Goal: Task Accomplishment & Management: Manage account settings

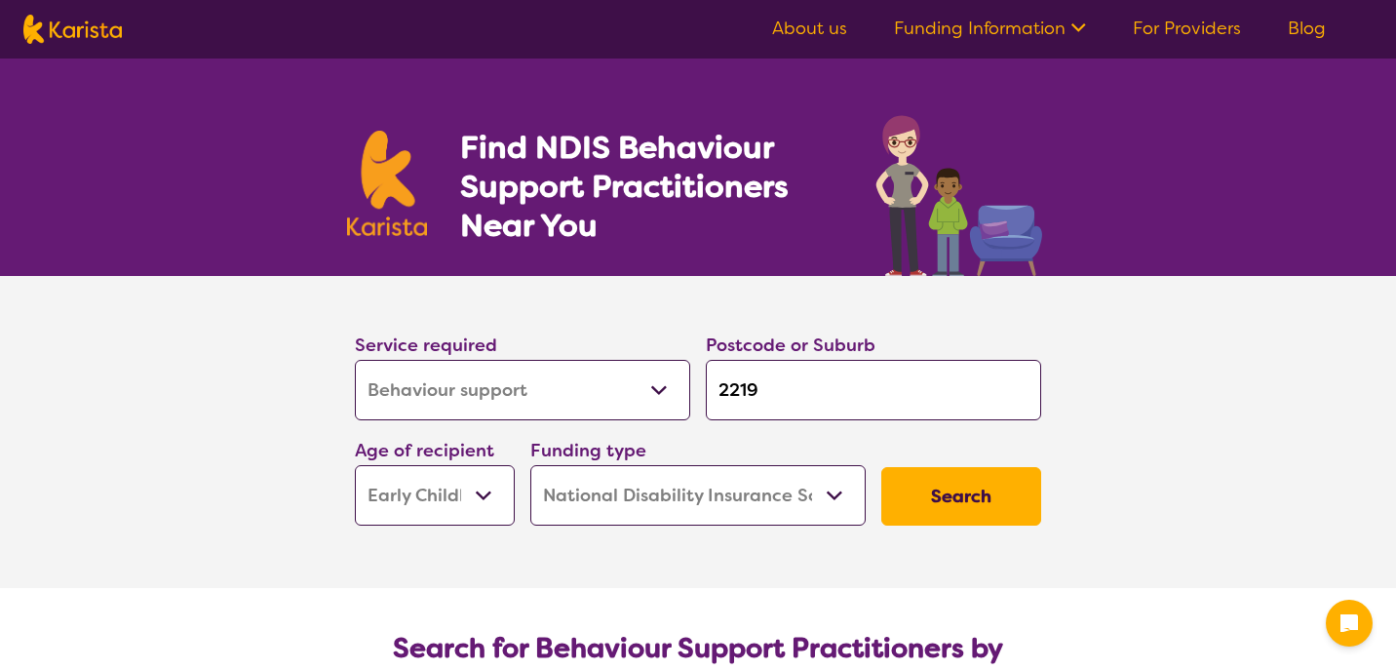
select select "Behaviour support"
select select "EC"
select select "NDIS"
select select "Behaviour support"
select select "EC"
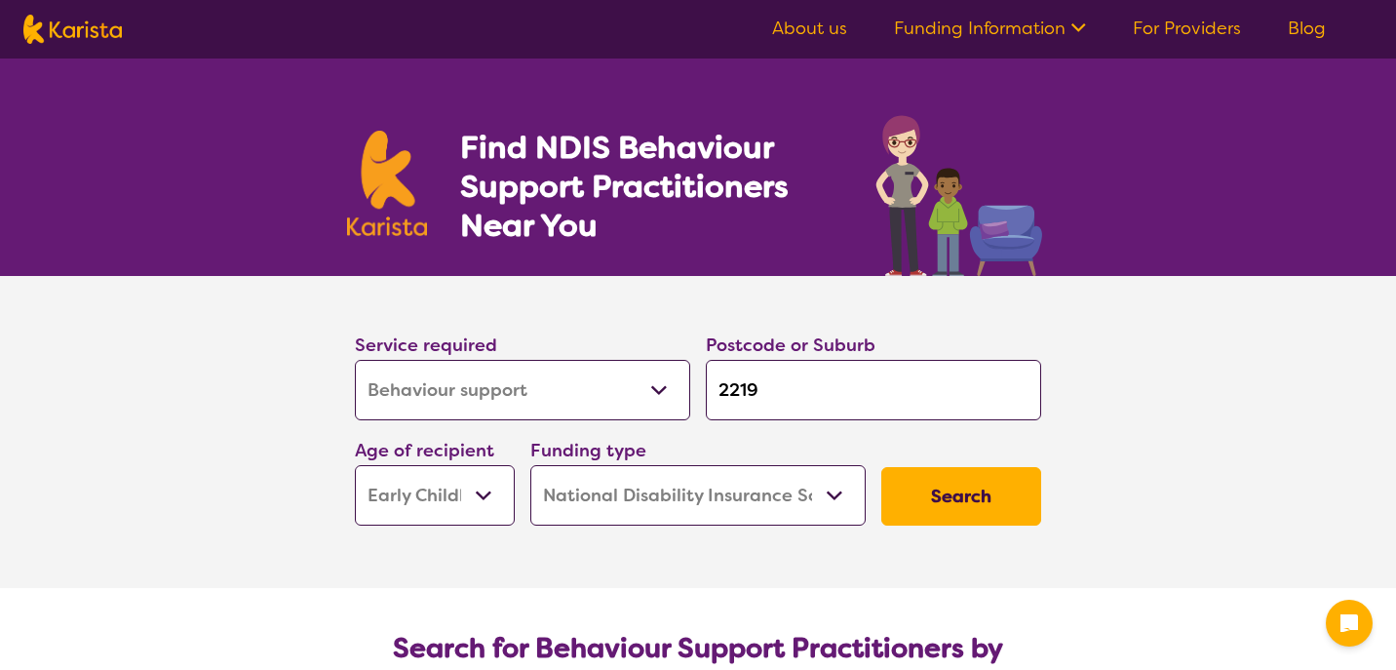
select select "NDIS"
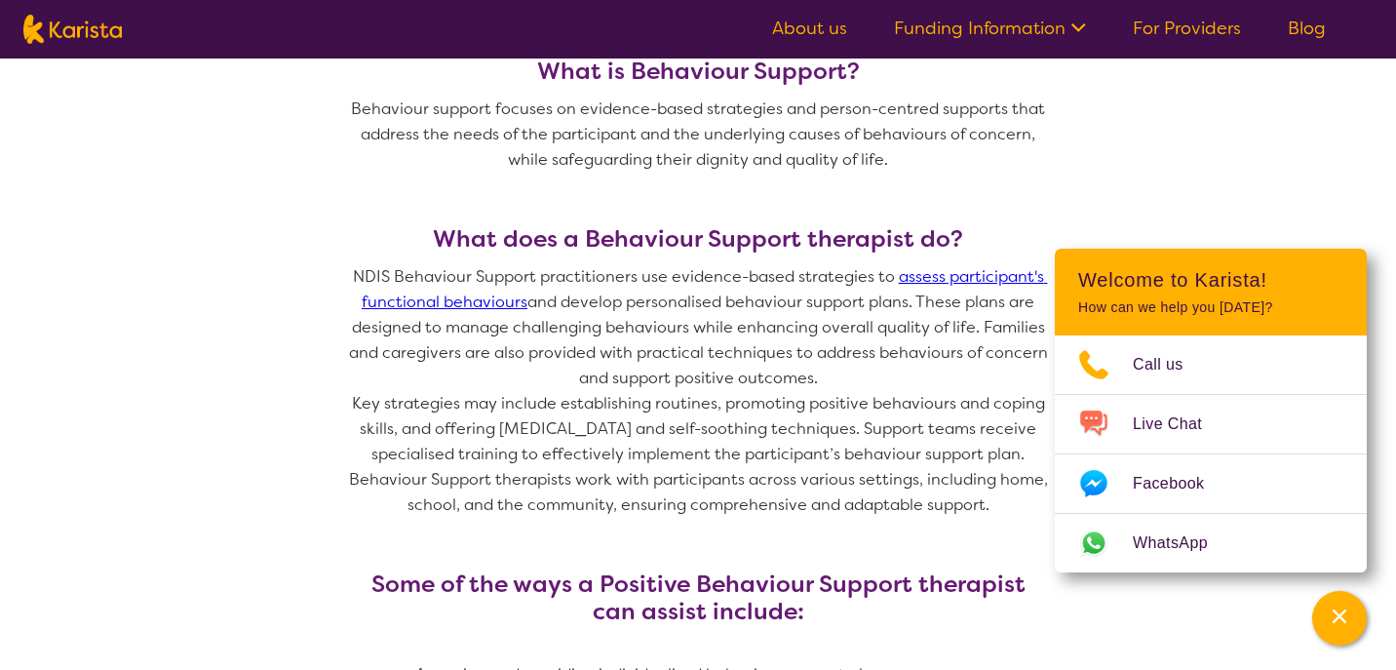
scroll to position [843, 0]
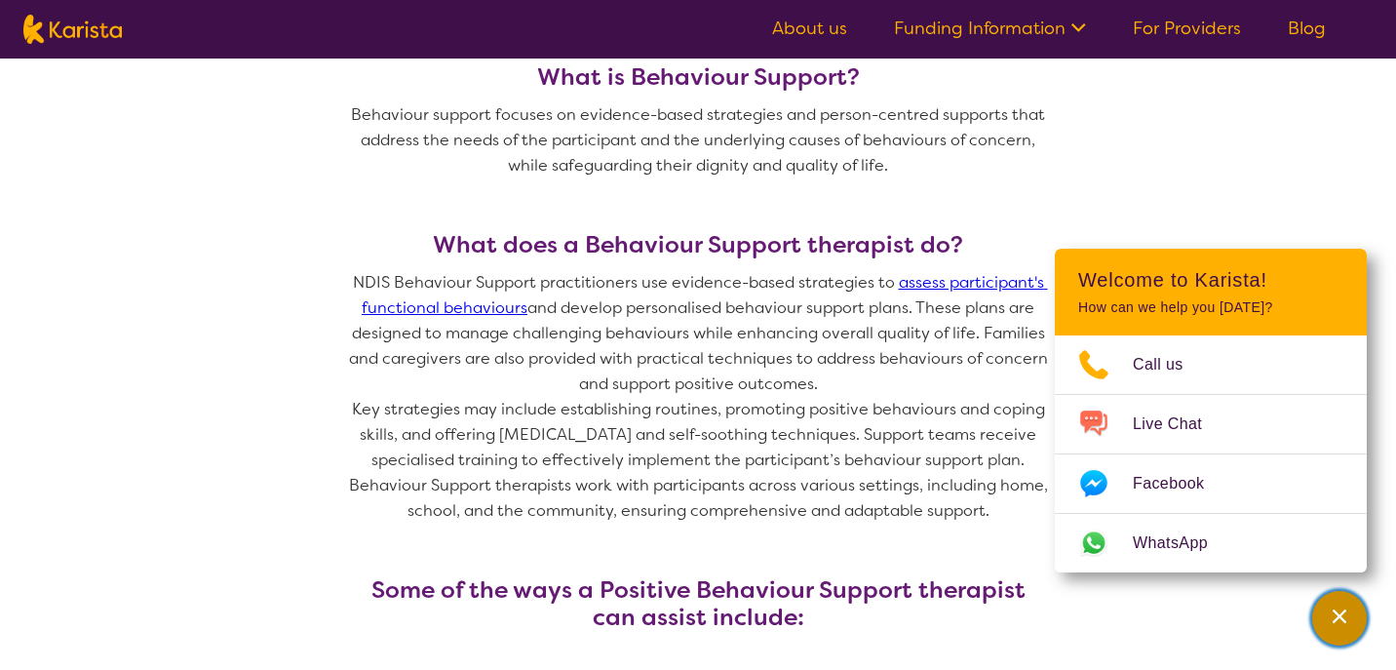
click at [1350, 627] on div "Channel Menu" at bounding box center [1339, 618] width 39 height 43
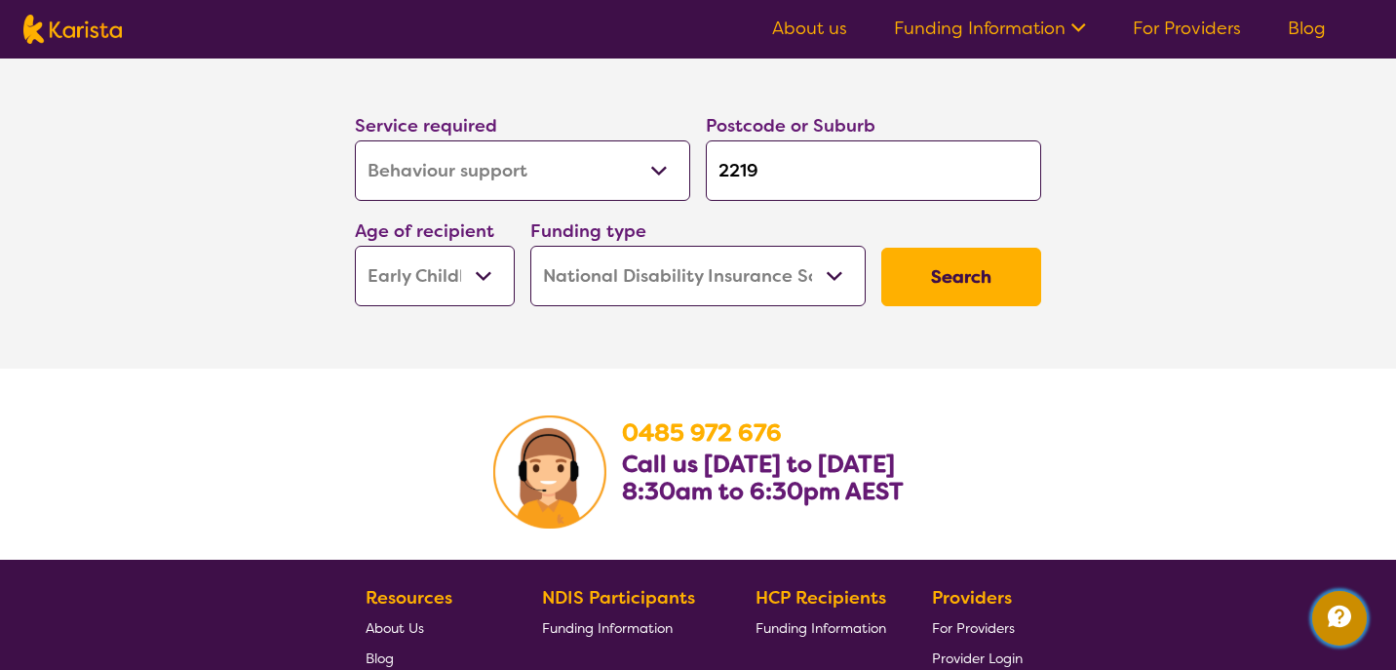
scroll to position [3019, 0]
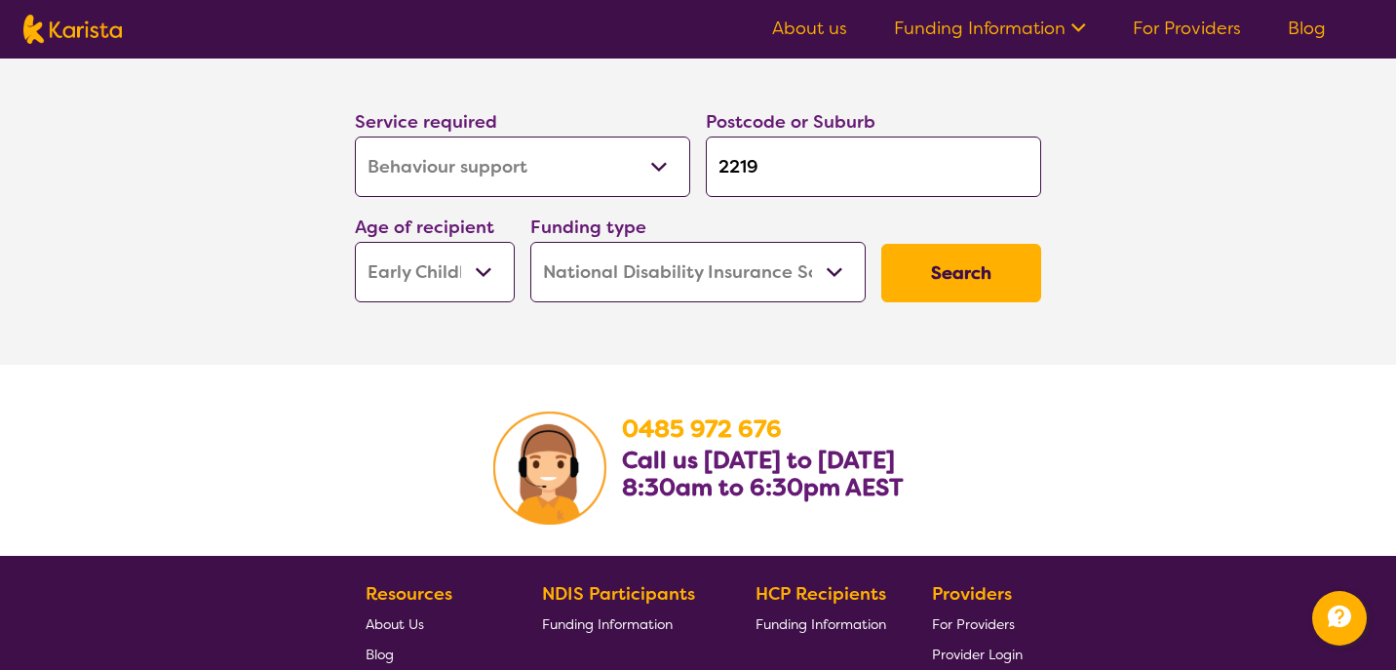
click at [1182, 30] on link "For Providers" at bounding box center [1187, 28] width 108 height 23
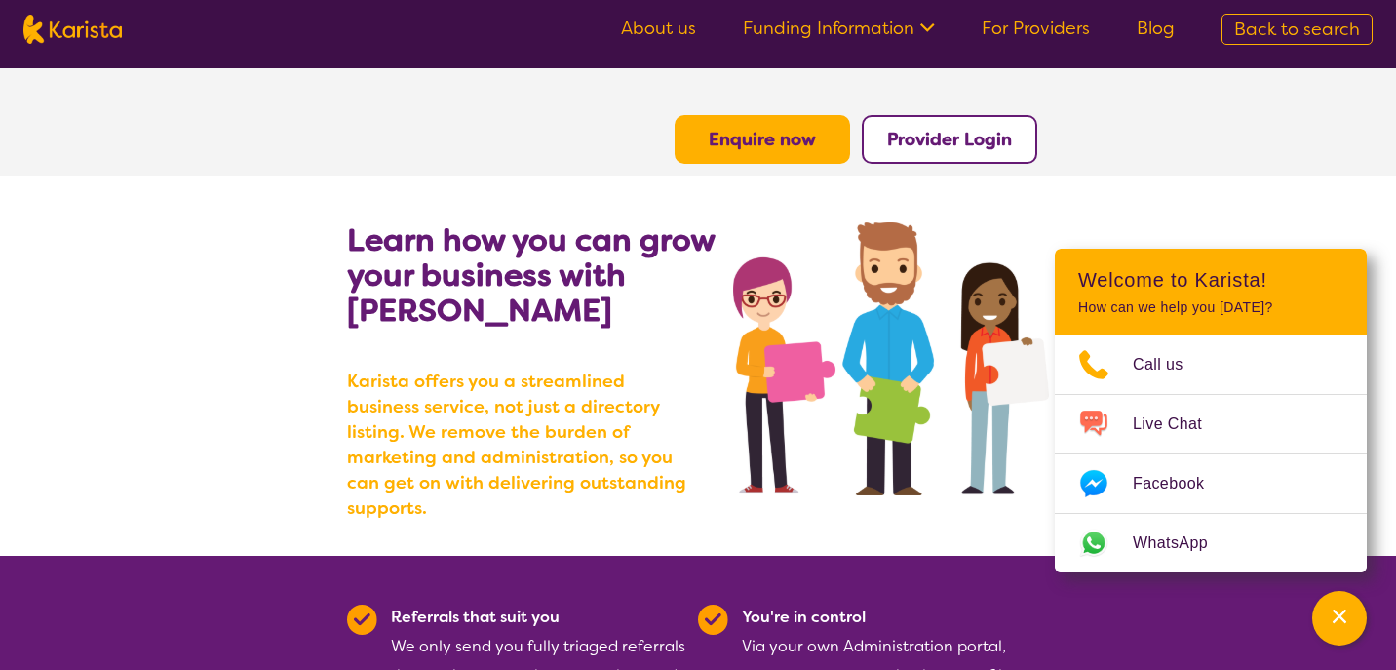
click at [919, 140] on b "Provider Login" at bounding box center [949, 139] width 125 height 23
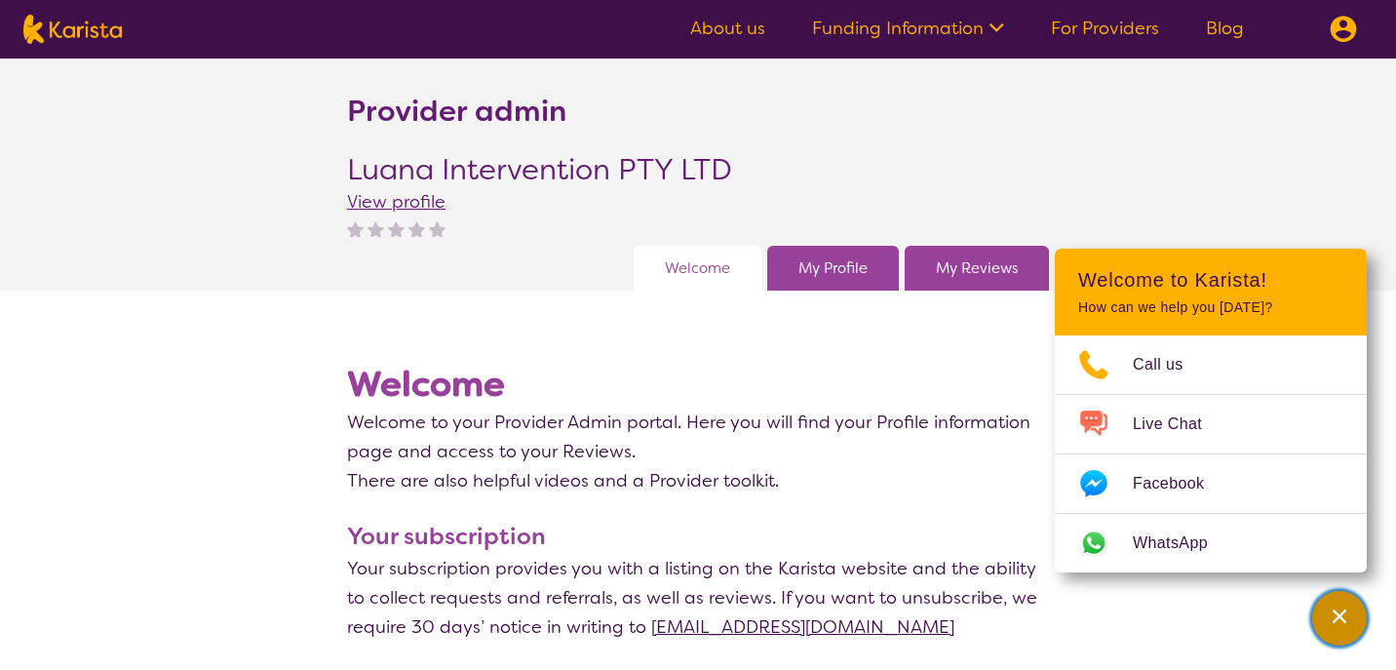
click at [1339, 630] on div "Channel Menu" at bounding box center [1339, 618] width 39 height 43
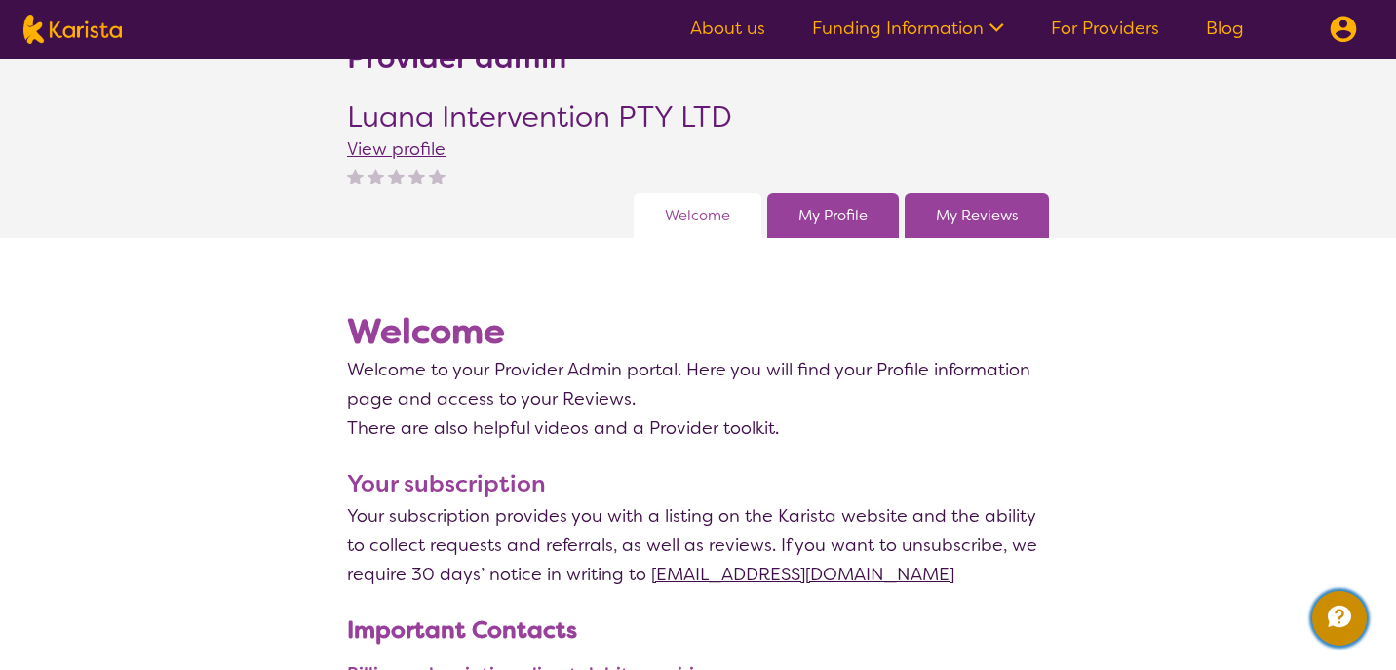
scroll to position [45, 0]
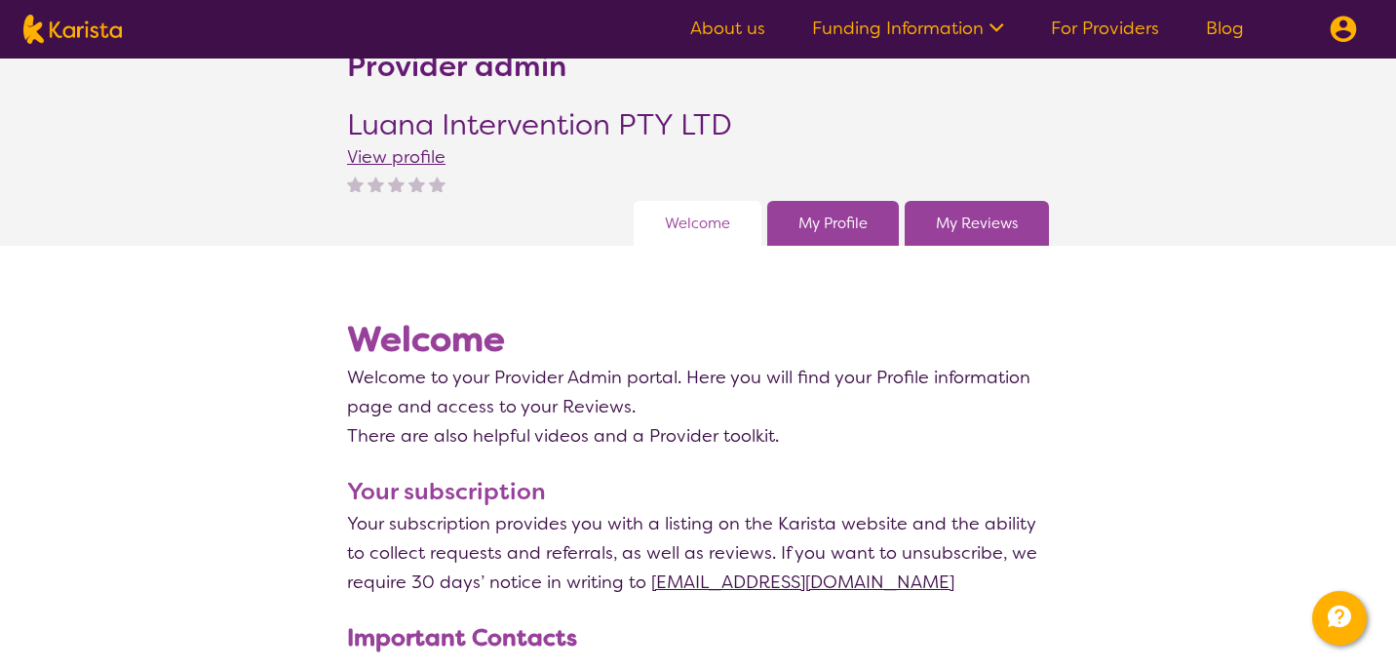
click at [825, 219] on link "My Profile" at bounding box center [833, 223] width 69 height 29
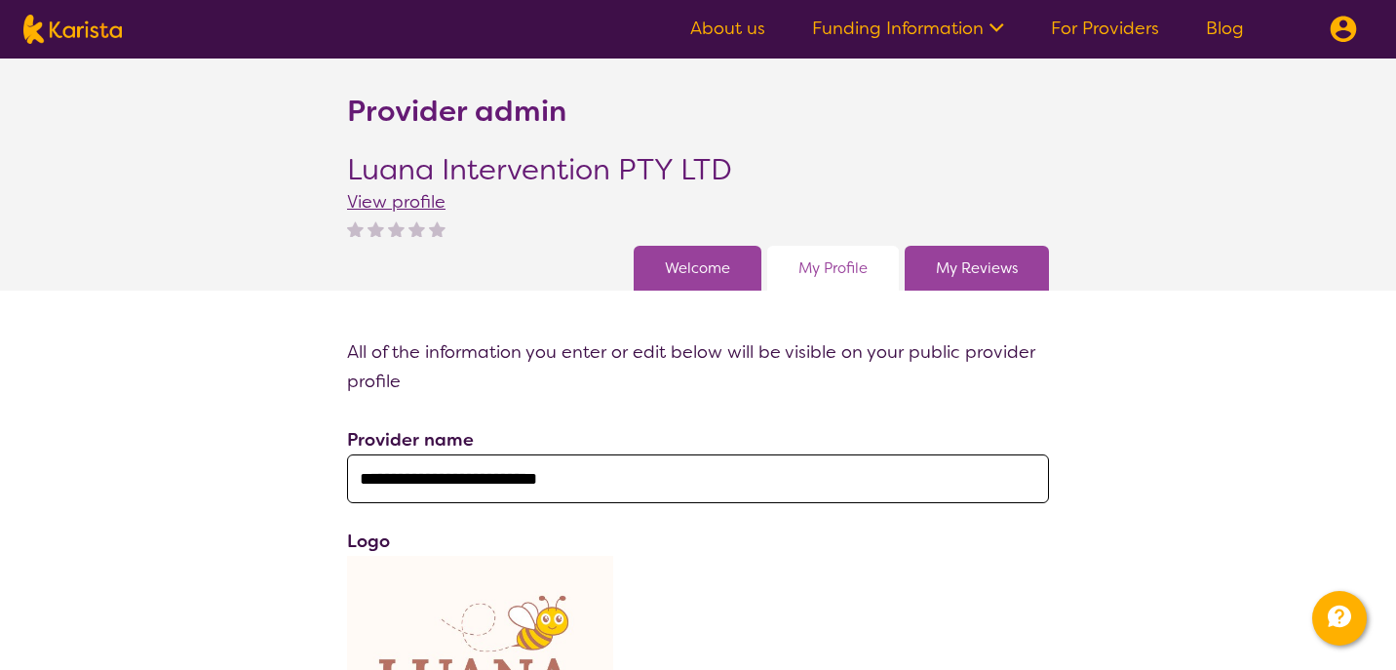
click at [994, 275] on link "My Reviews" at bounding box center [977, 268] width 82 height 29
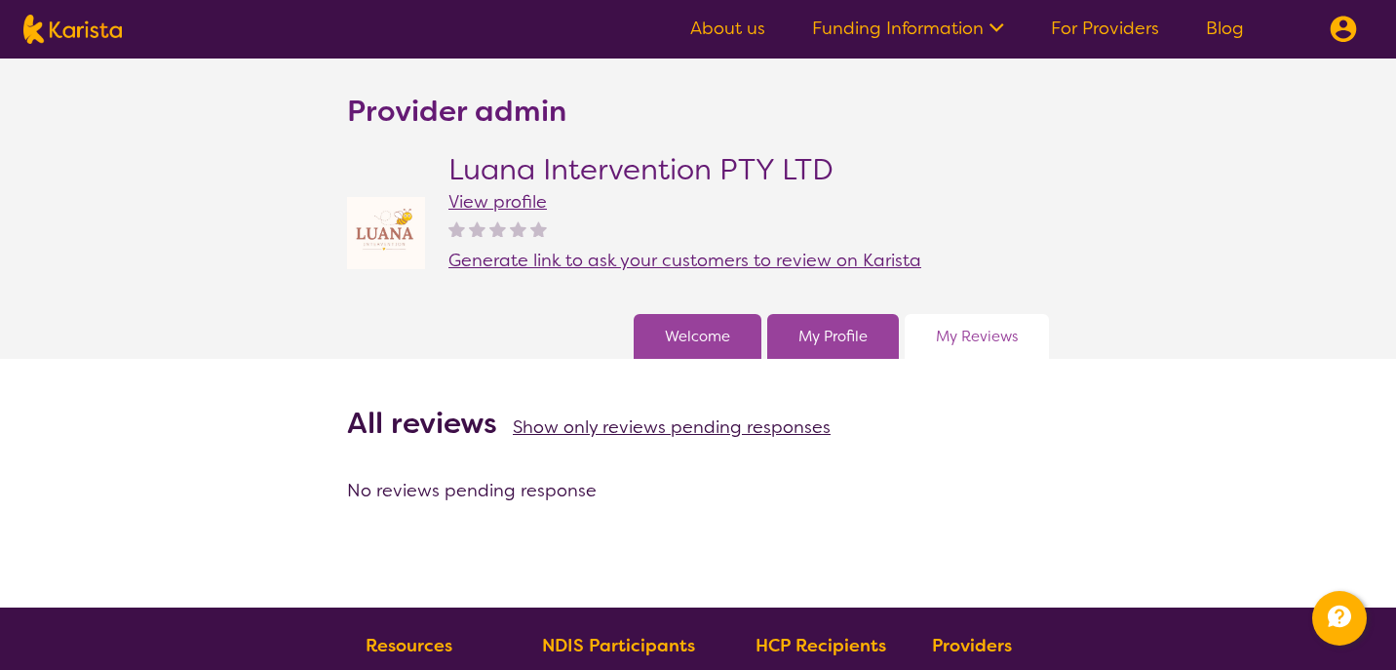
click at [671, 351] on div "Welcome" at bounding box center [698, 336] width 128 height 45
click at [680, 334] on link "Welcome" at bounding box center [697, 336] width 65 height 29
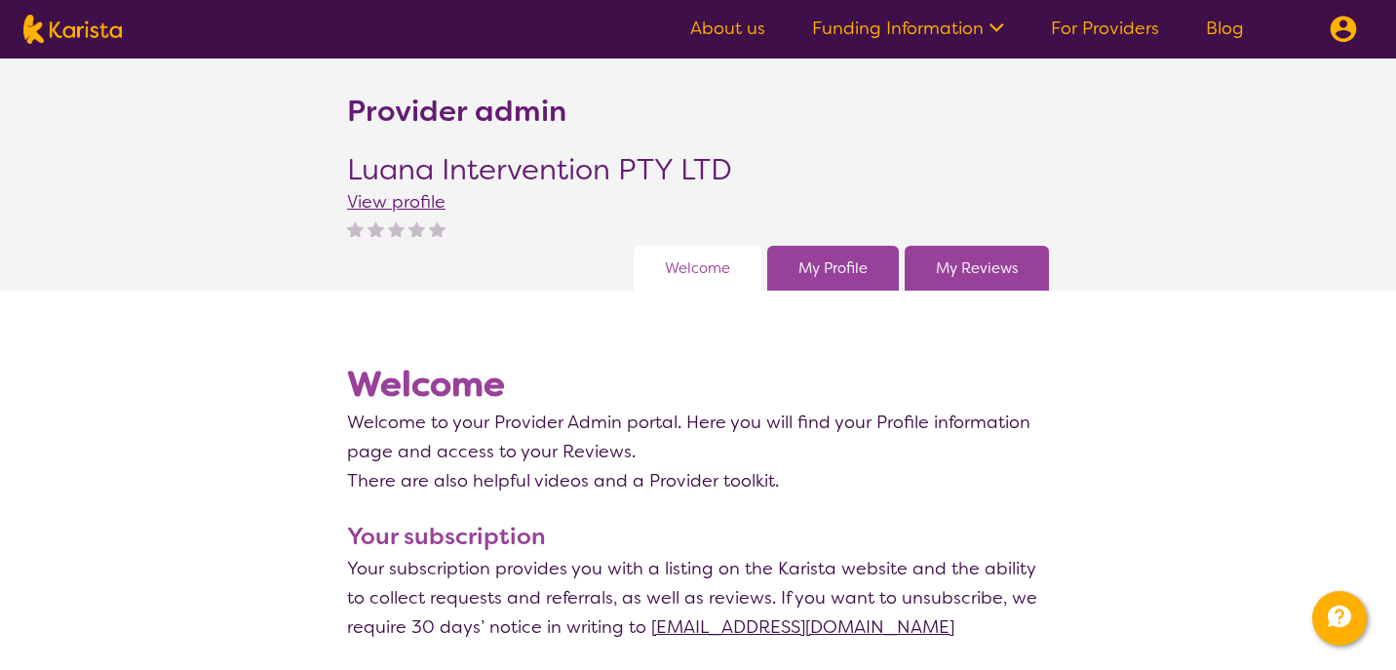
click at [856, 256] on link "My Profile" at bounding box center [833, 268] width 69 height 29
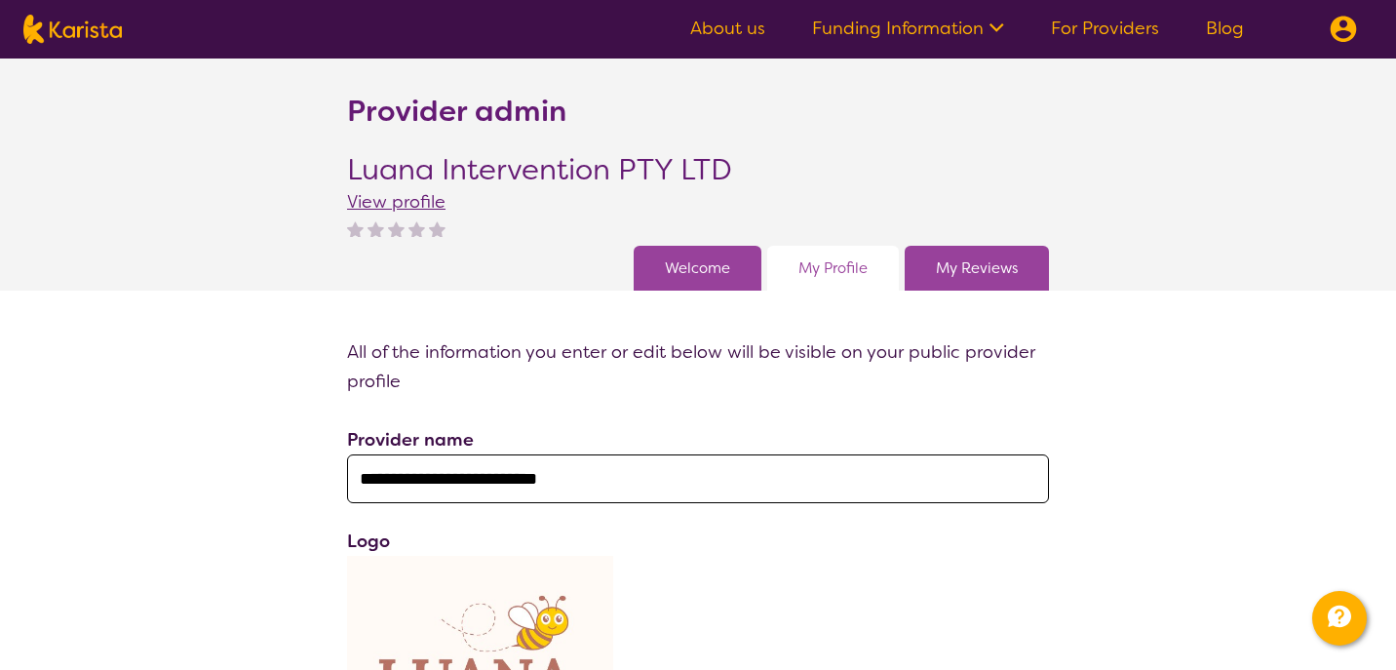
click at [997, 261] on link "My Reviews" at bounding box center [977, 268] width 82 height 29
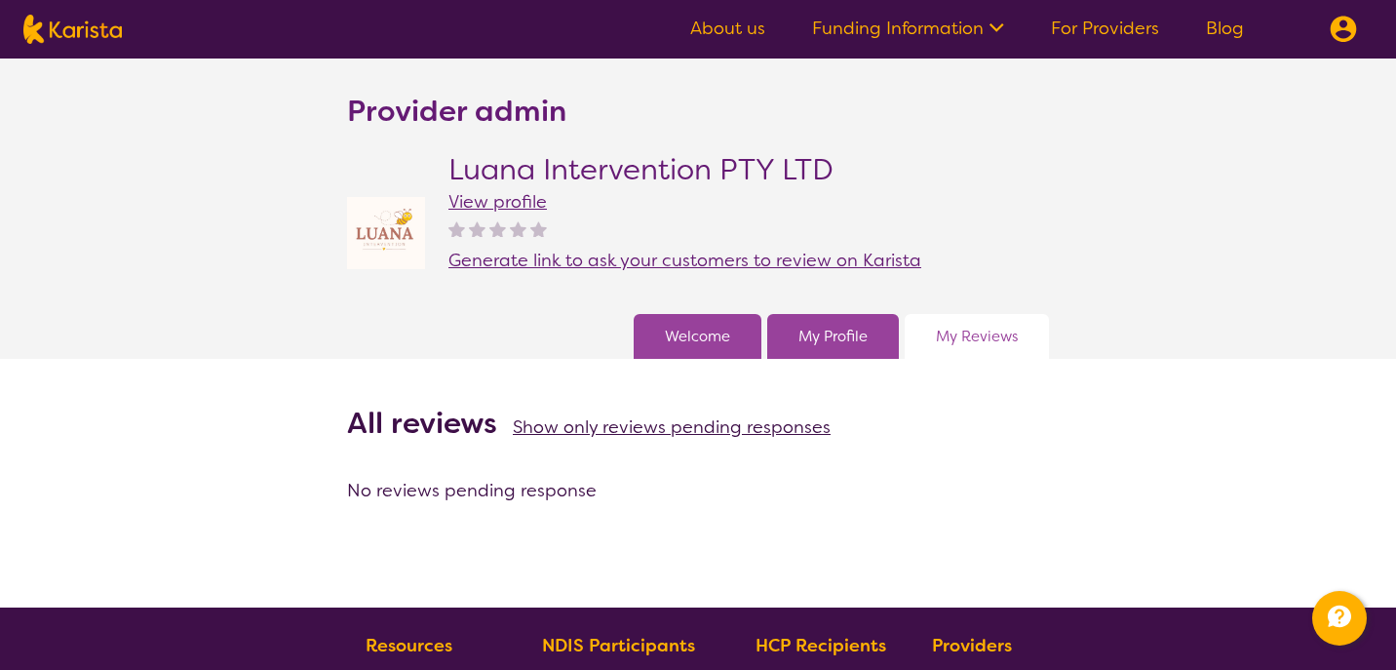
click at [898, 25] on link "Funding Information" at bounding box center [908, 28] width 192 height 23
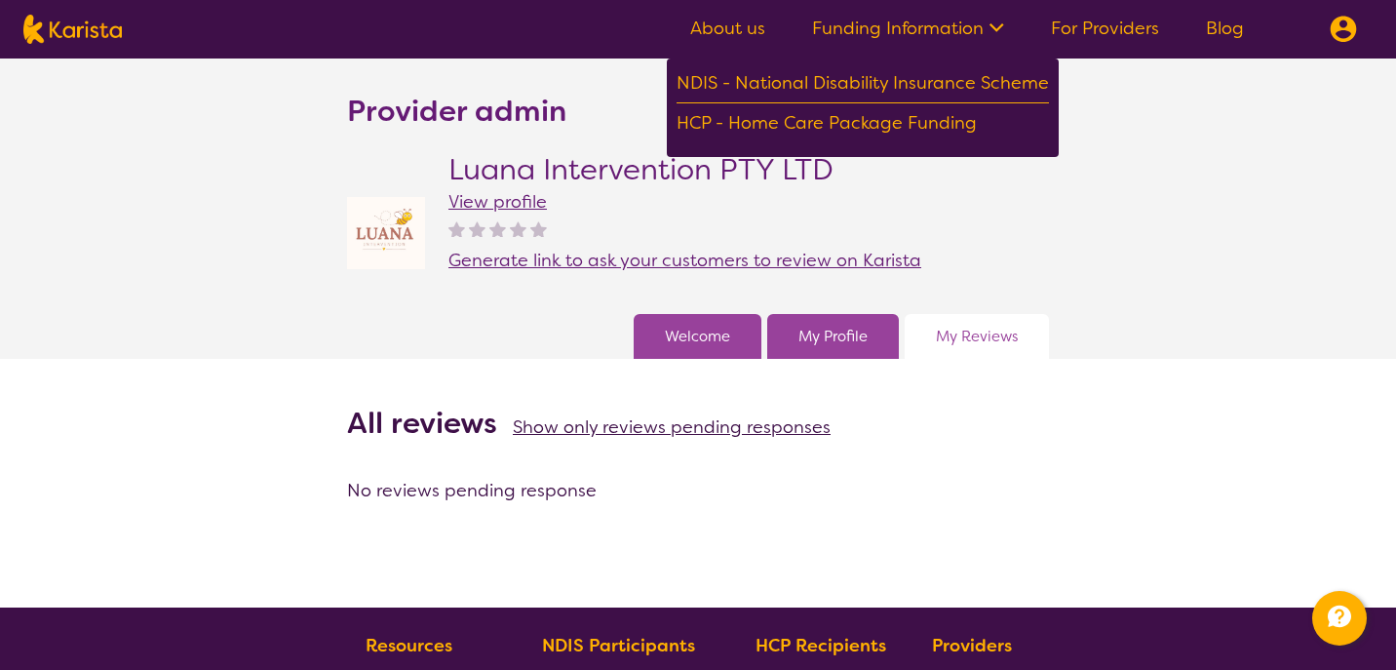
click at [1138, 48] on section "About us Funding Information NDIS - National Disability Insurance Scheme HCP - …" at bounding box center [1020, 29] width 706 height 59
click at [1334, 38] on img at bounding box center [1343, 29] width 27 height 27
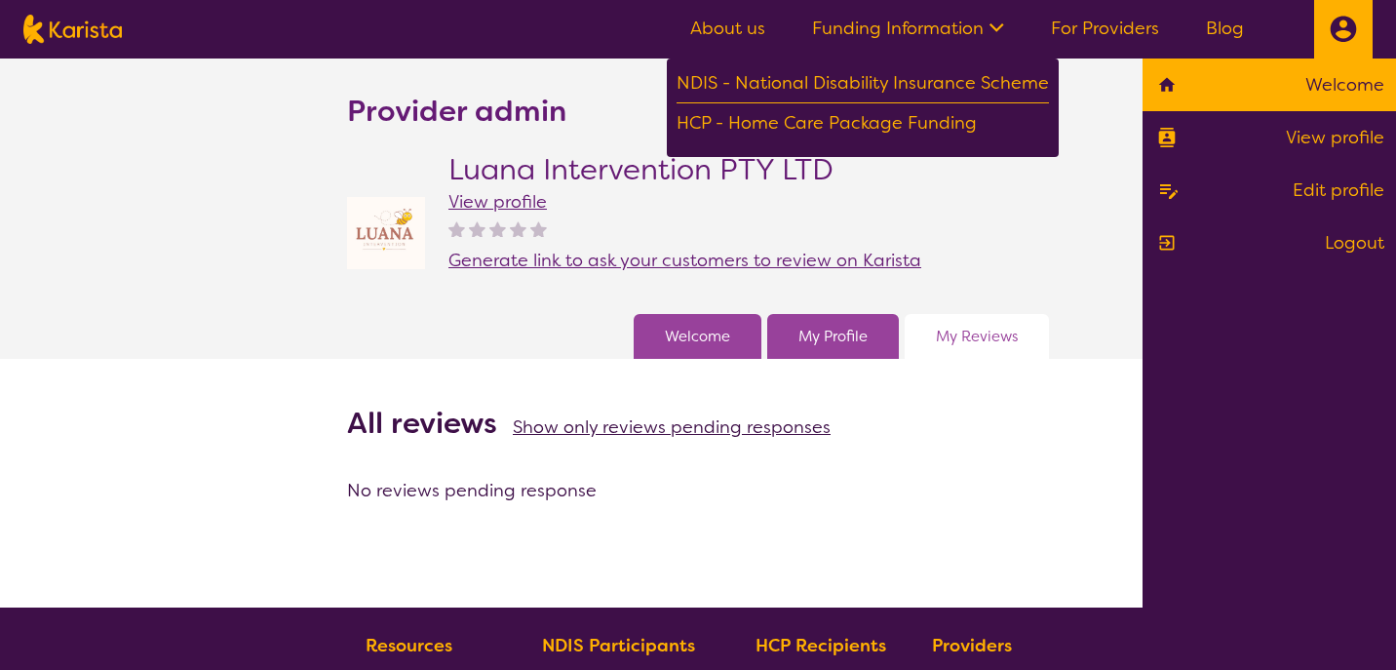
click at [1328, 64] on li "Welcome" at bounding box center [1270, 85] width 254 height 53
click at [1322, 81] on link "Welcome" at bounding box center [1270, 84] width 230 height 29
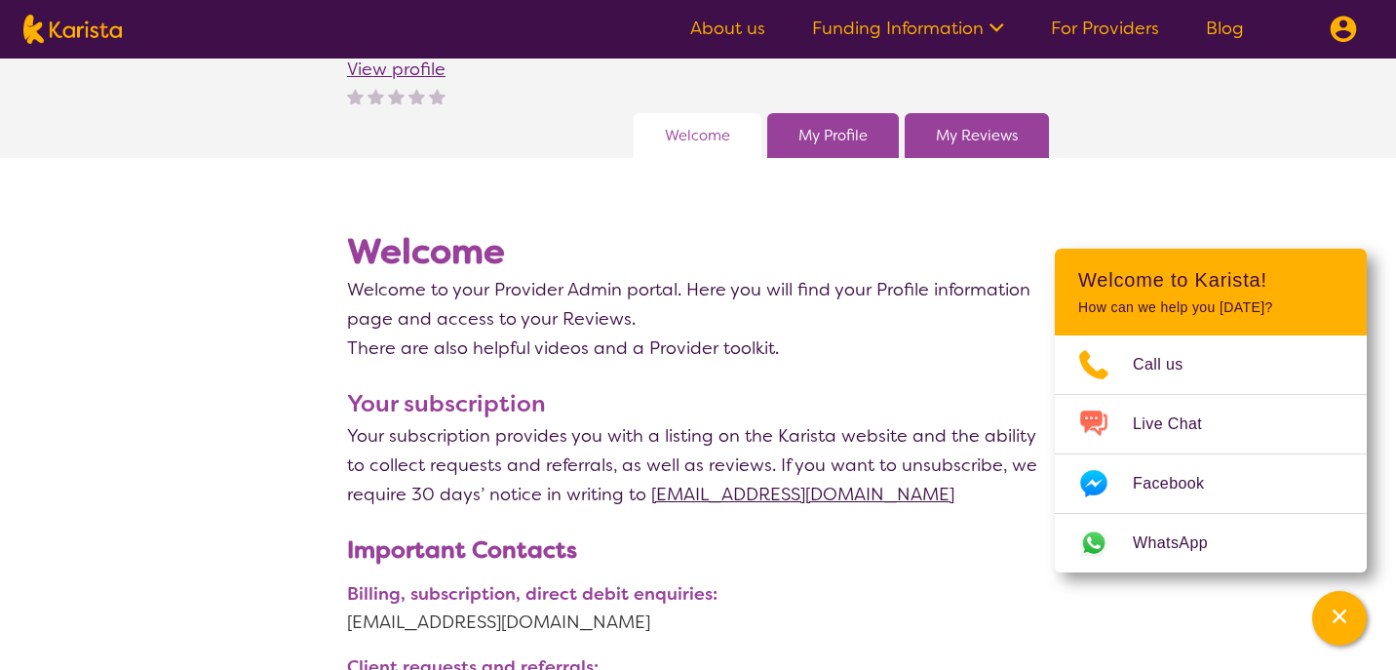
scroll to position [189, 0]
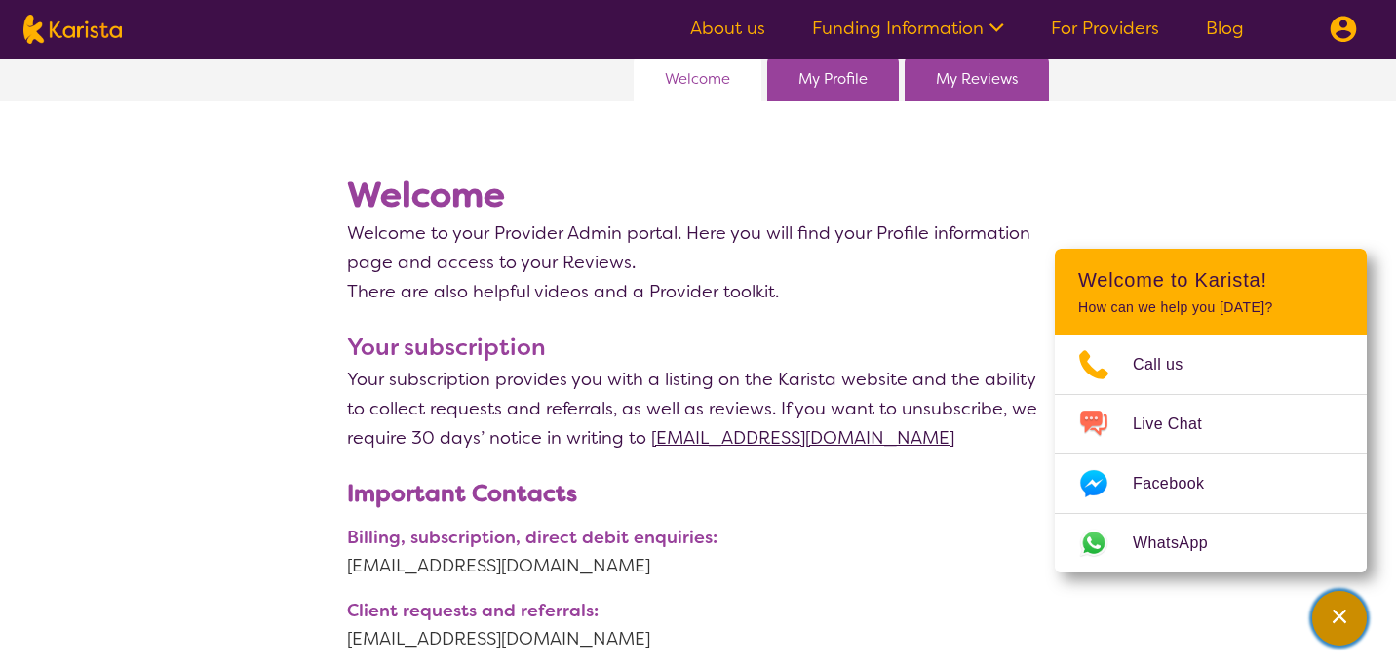
click at [1349, 620] on icon "Channel Menu" at bounding box center [1340, 617] width 20 height 20
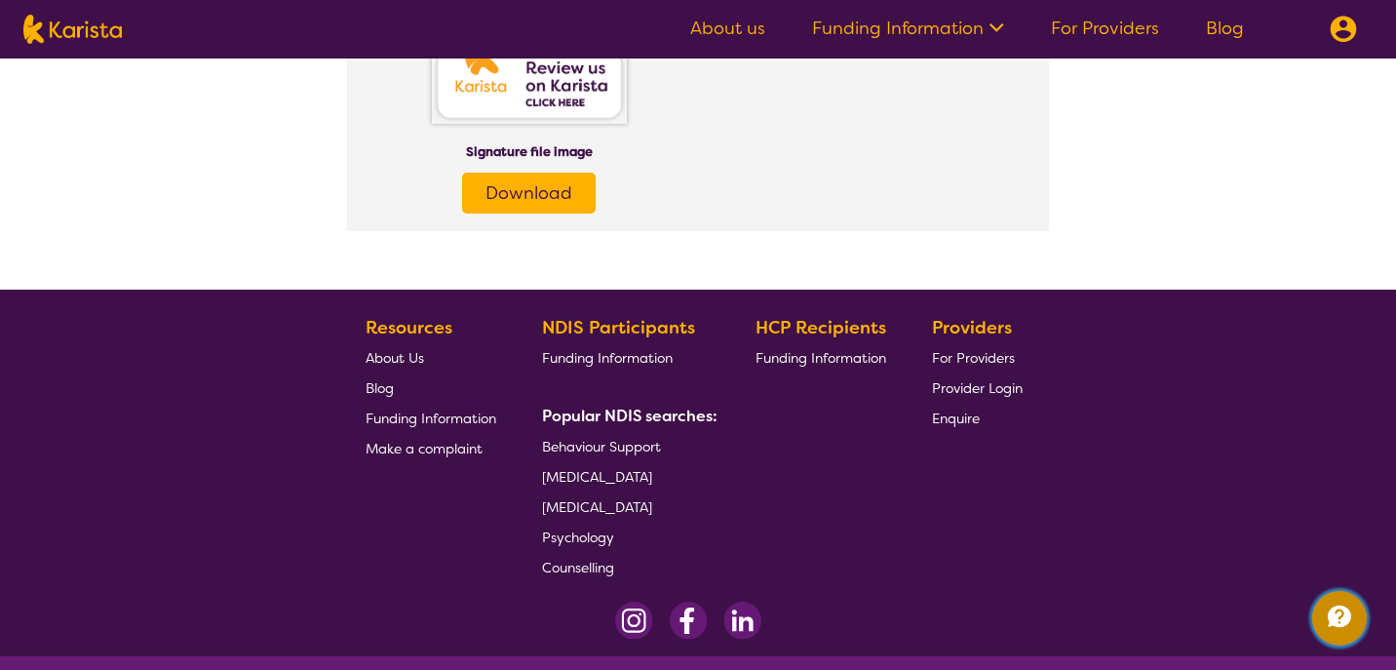
scroll to position [3236, 0]
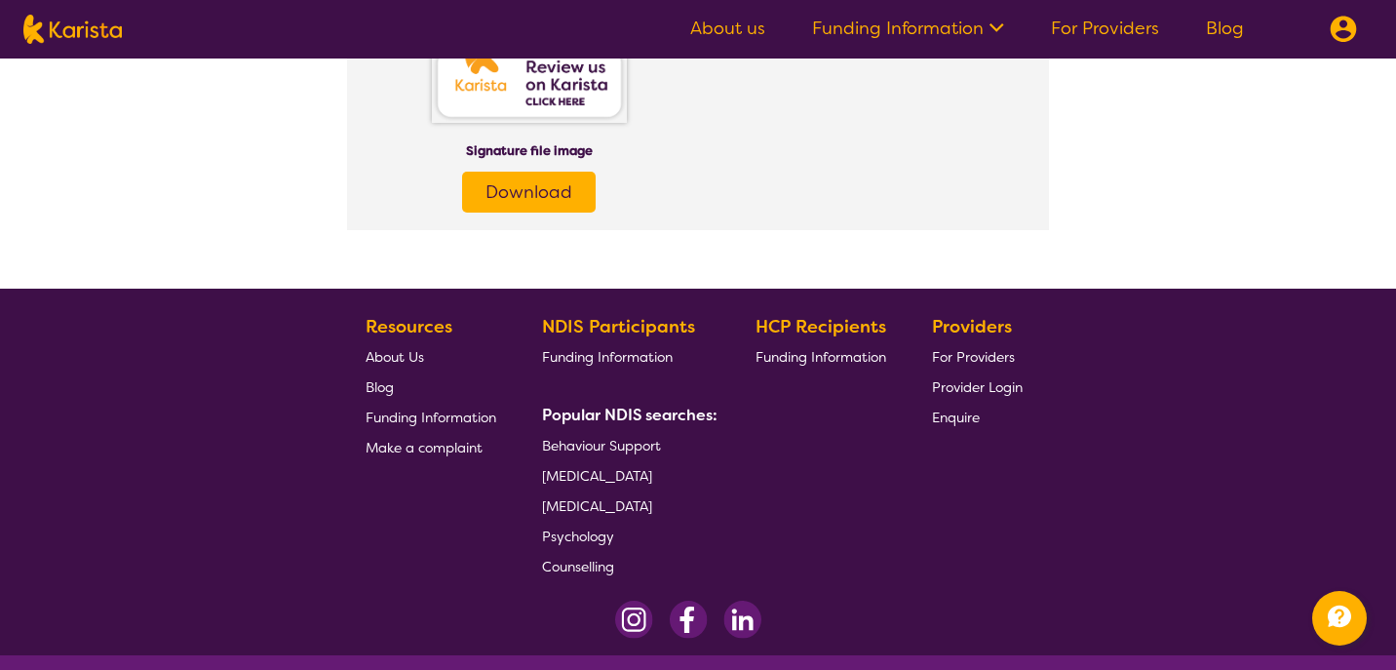
click at [597, 445] on span "Behaviour Support" at bounding box center [601, 446] width 119 height 18
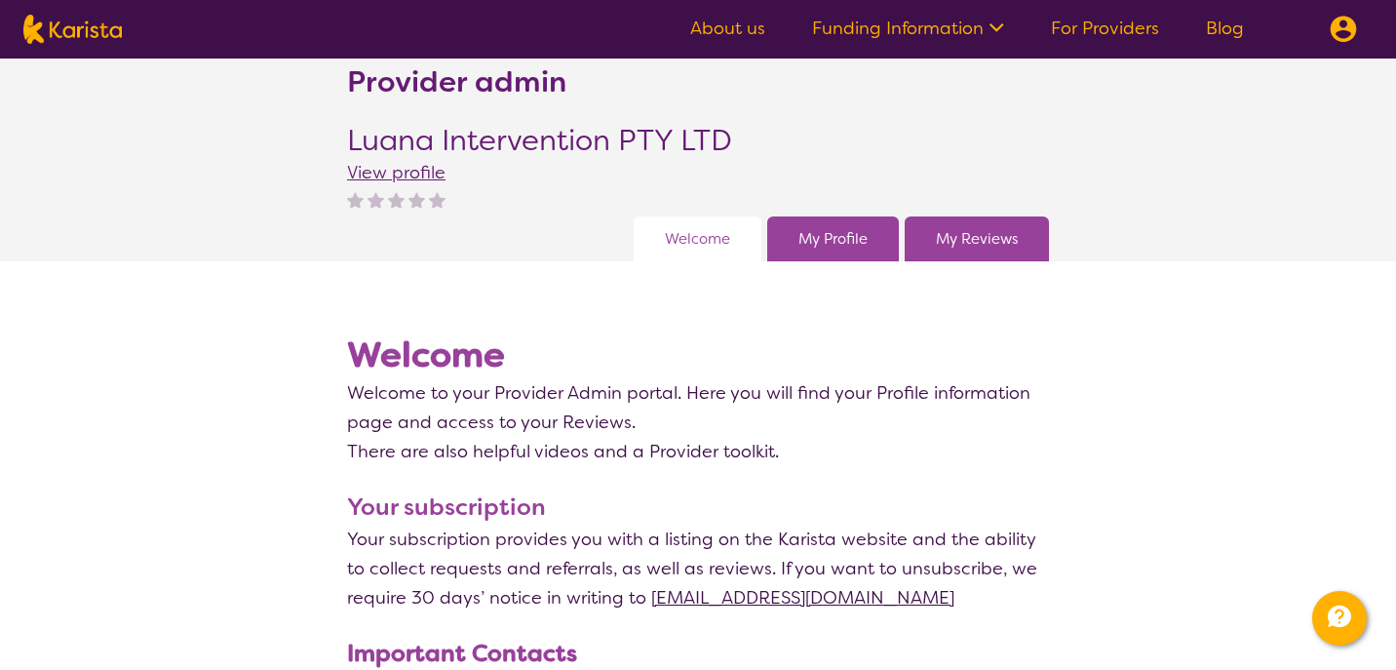
scroll to position [0, 0]
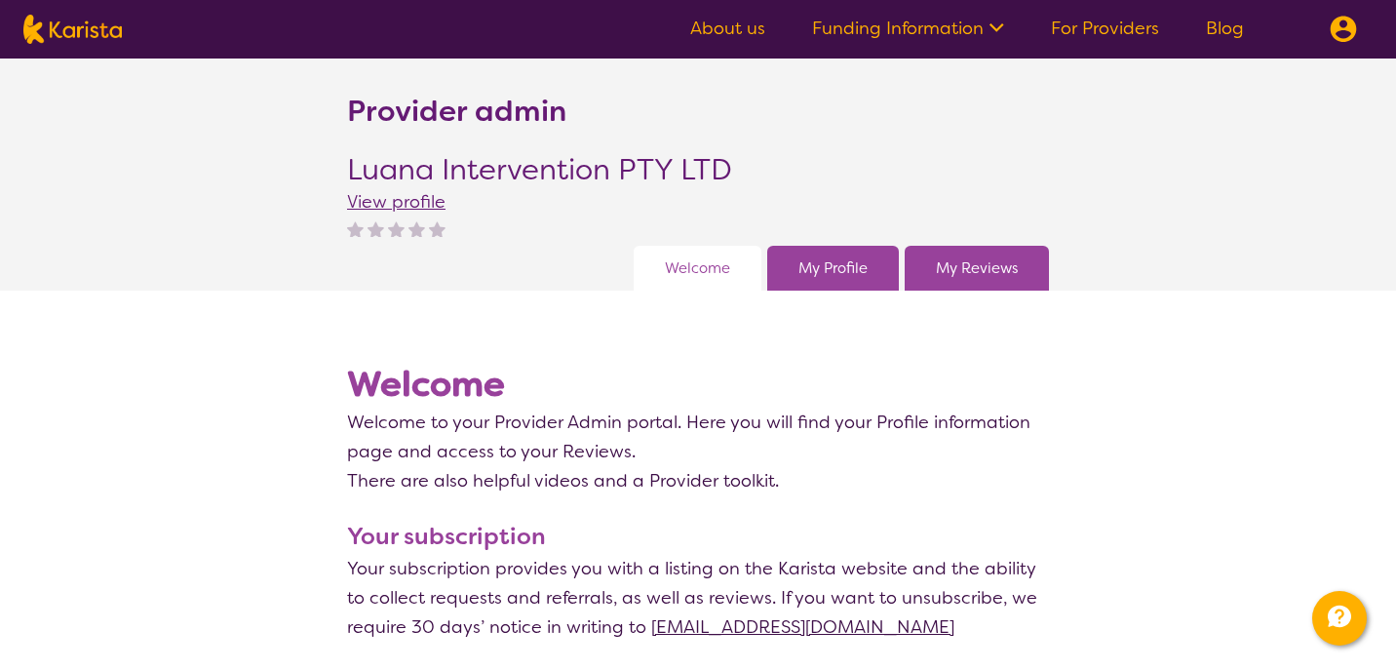
click at [1316, 30] on button at bounding box center [1343, 29] width 59 height 59
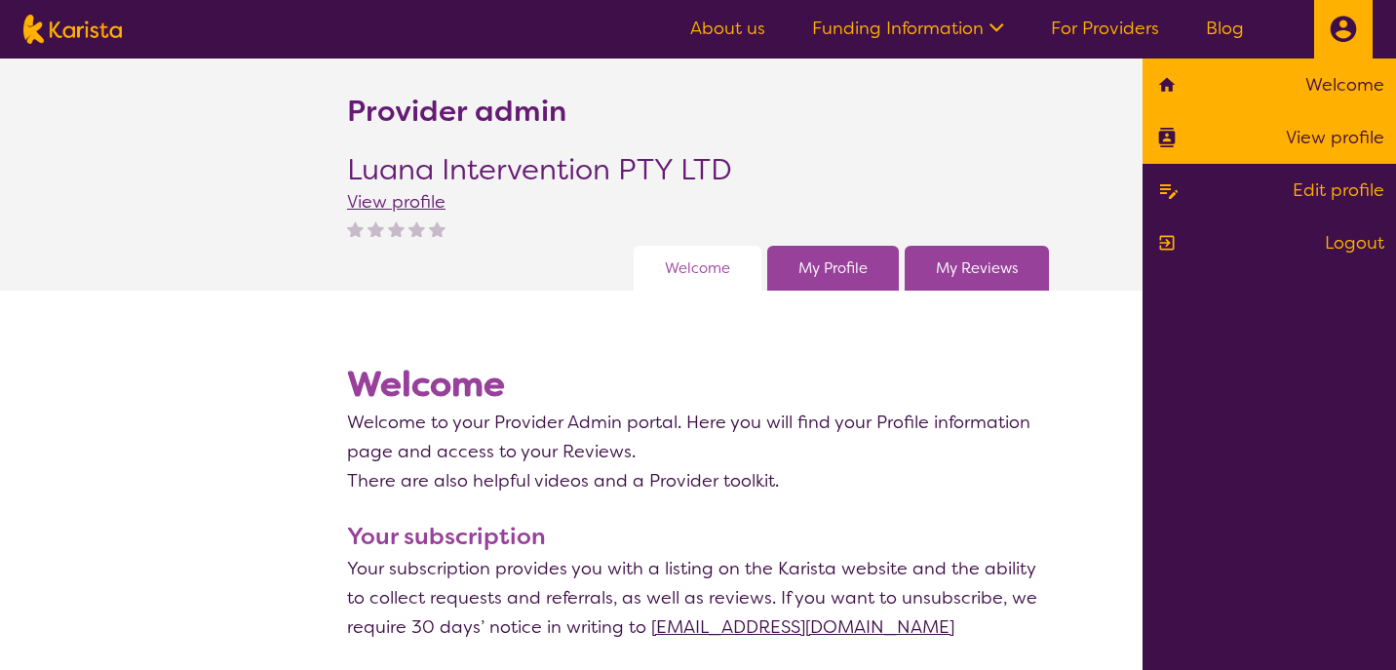
click at [1330, 144] on link "View profile" at bounding box center [1270, 137] width 230 height 29
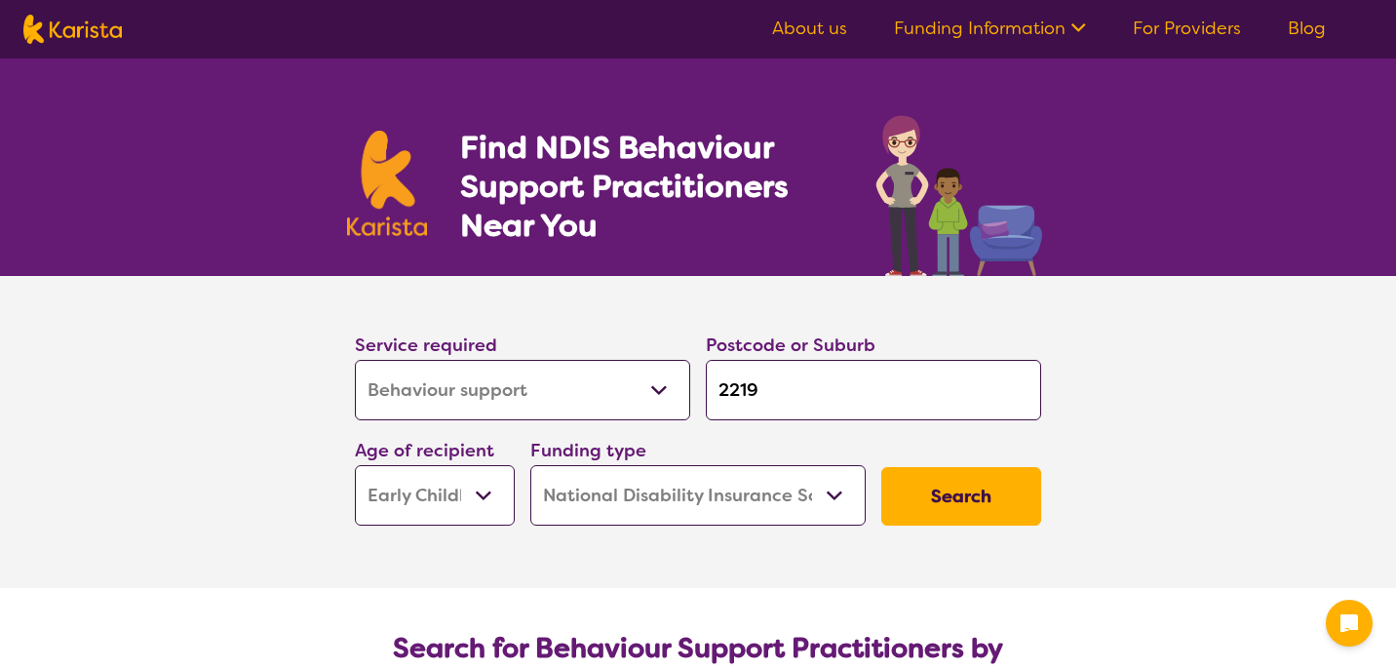
select select "Behaviour support"
select select "EC"
select select "NDIS"
select select "Behaviour support"
select select "EC"
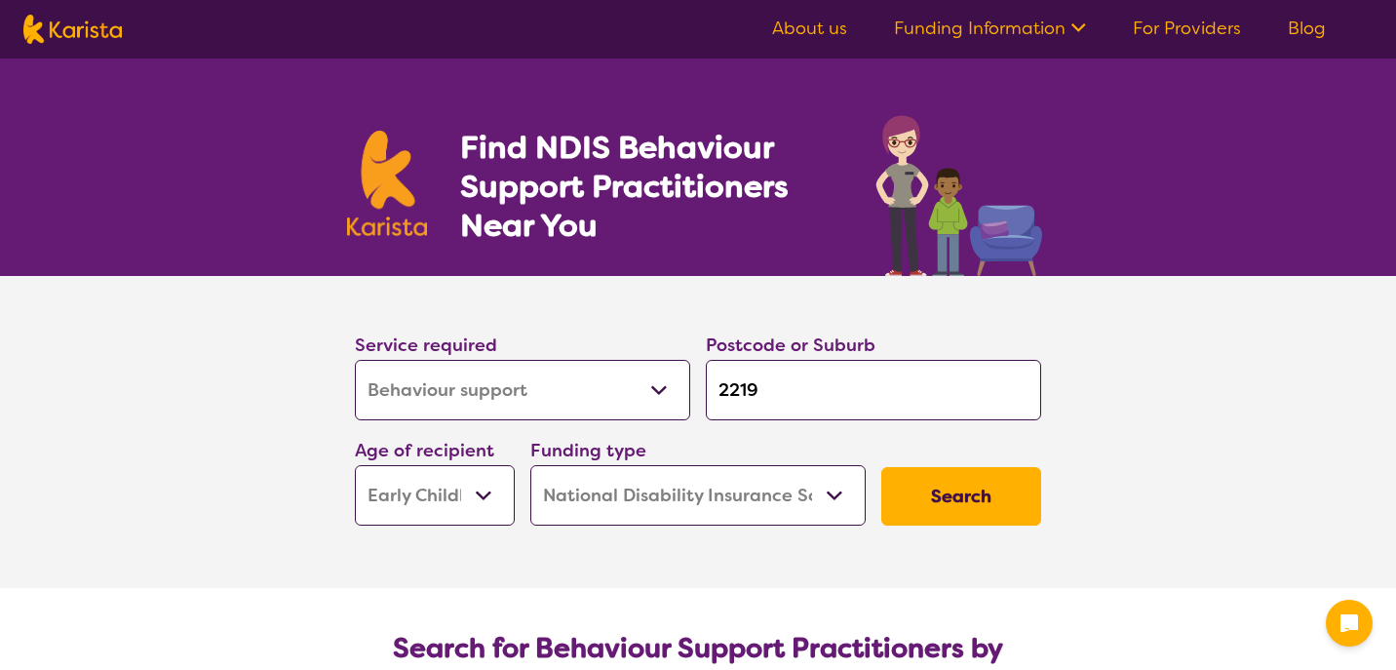
select select "NDIS"
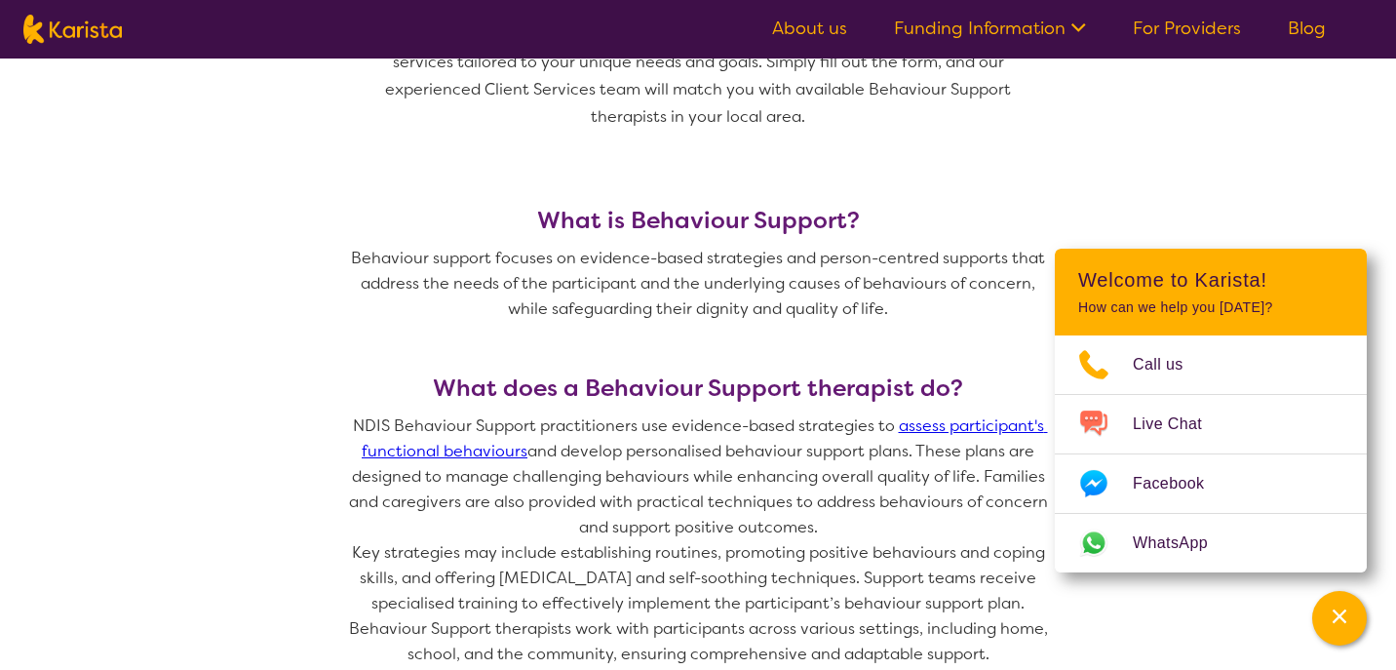
scroll to position [675, 0]
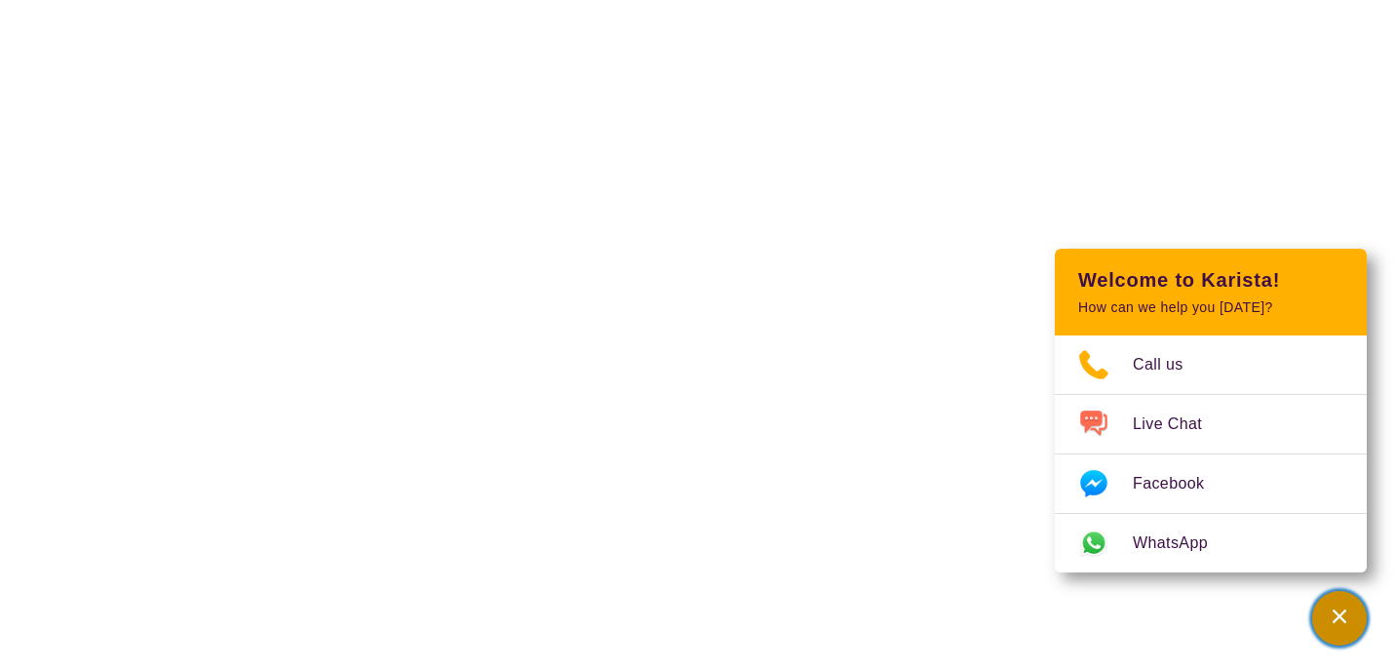
click at [1354, 612] on div "Channel Menu" at bounding box center [1339, 618] width 39 height 43
click at [1336, 616] on icon "Channel Menu" at bounding box center [1340, 617] width 20 height 20
